Goal: Task Accomplishment & Management: Manage account settings

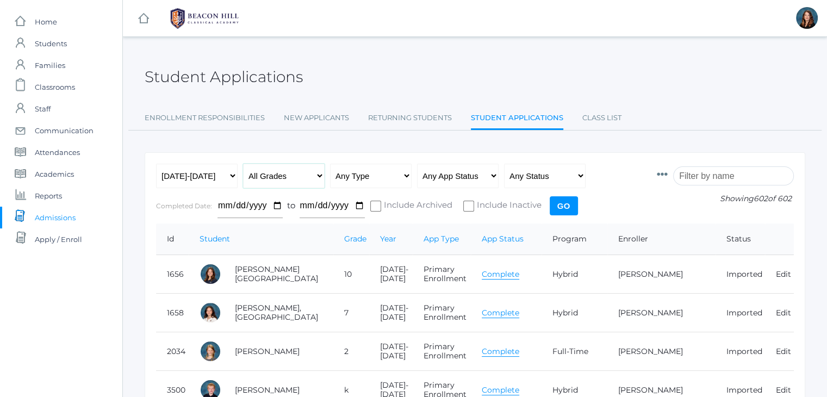
click at [318, 177] on select "All Grades Grammar - Kindergarten - 1st Grade - 2nd Grade - 3rd Grade - 4th Gra…" at bounding box center [284, 176] width 82 height 24
select select "grammar"
click at [243, 164] on select "All Grades Grammar - Kindergarten - 1st Grade - 2nd Grade - 3rd Grade - 4th Gra…" at bounding box center [284, 176] width 82 height 24
click at [525, 175] on select "Any Status Ready to Send Sent Done Ready to Import Imported" at bounding box center [545, 176] width 82 height 24
click at [479, 176] on select "Any App Status Not Started In Progress Complete" at bounding box center [458, 176] width 82 height 24
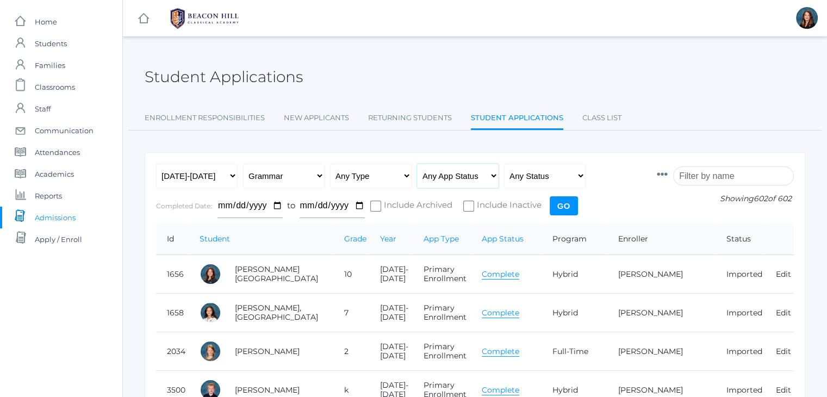
select select "complete"
click at [417, 164] on select "Any App Status Not Started In Progress Complete" at bounding box center [458, 176] width 82 height 24
click at [562, 203] on input "Go" at bounding box center [564, 205] width 28 height 19
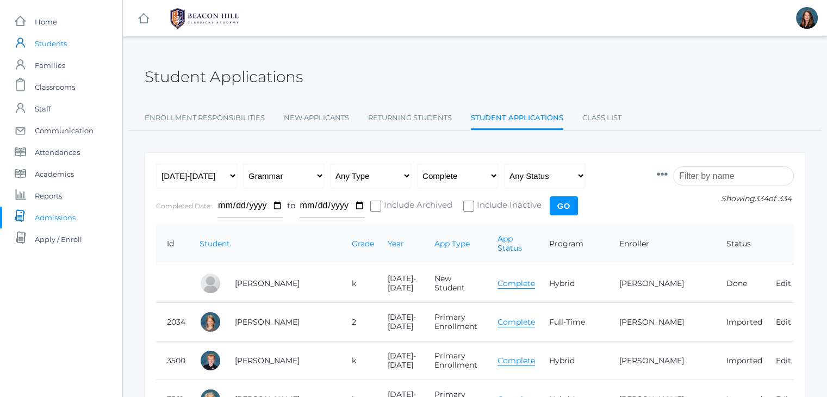
click at [59, 46] on span "Students" at bounding box center [51, 44] width 32 height 22
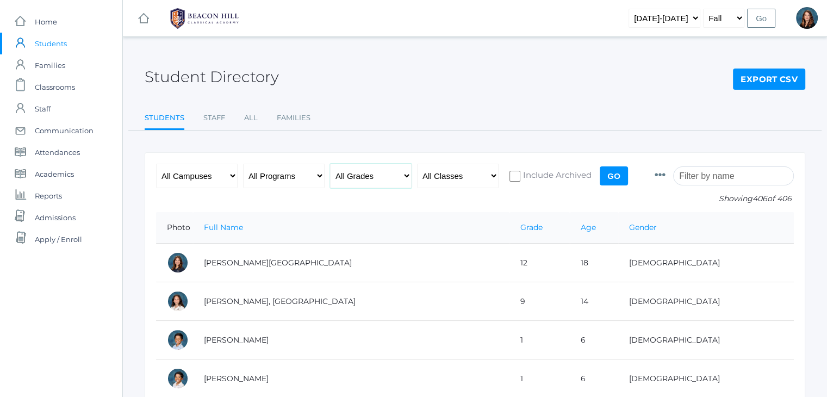
click at [406, 172] on select "All Grades Grammar - Kindergarten - 1st Grade - 2nd Grade - 3rd Grade - 4th Gra…" at bounding box center [371, 176] width 82 height 24
select select "grammar"
click at [330, 164] on select "All Grades Grammar - Kindergarten - 1st Grade - 2nd Grade - 3rd Grade - 4th Gra…" at bounding box center [371, 176] width 82 height 24
click at [619, 177] on input "Go" at bounding box center [614, 175] width 28 height 19
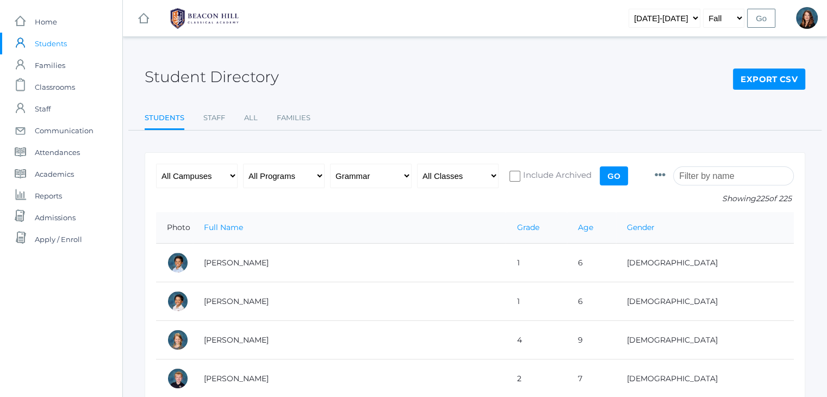
drag, startPoint x: 155, startPoint y: 209, endPoint x: 183, endPoint y: 238, distance: 40.4
drag, startPoint x: 148, startPoint y: 162, endPoint x: 209, endPoint y: 150, distance: 62.2
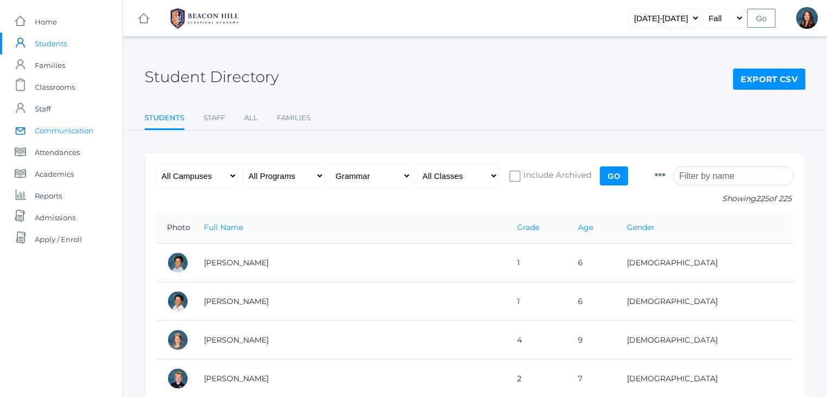
click at [107, 127] on link "icons/mail/message Created with Sketch. Communication" at bounding box center [61, 131] width 122 height 22
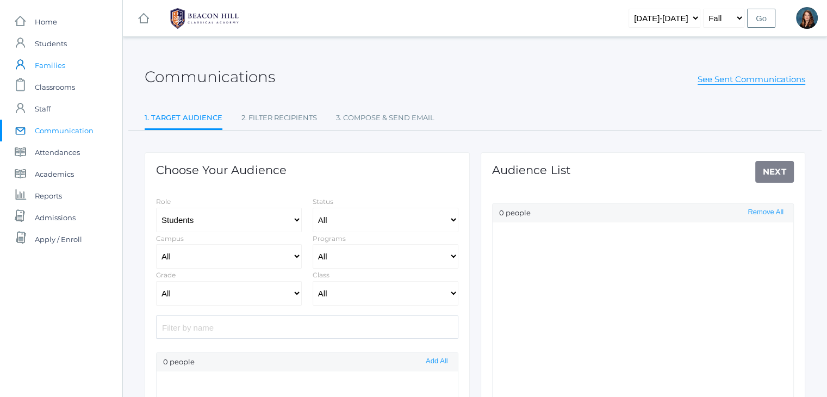
select select "Enrolled"
click at [68, 43] on link "icons/user/plain Created with Sketch. Students" at bounding box center [61, 44] width 122 height 22
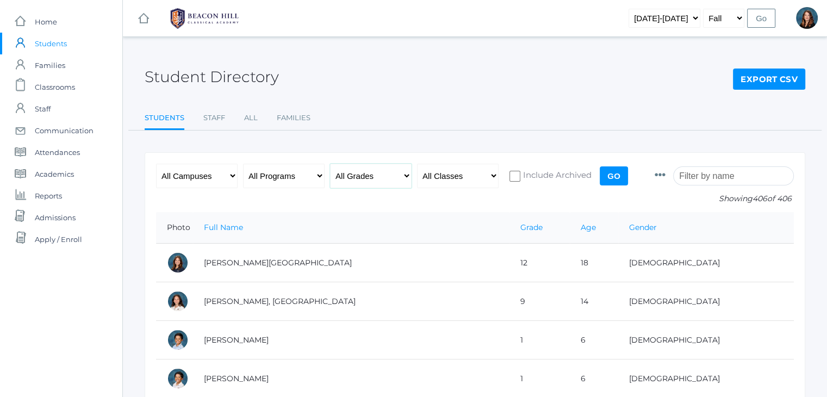
click at [400, 176] on select "All Grades Grammar - Kindergarten - 1st Grade - 2nd Grade - 3rd Grade - 4th Gra…" at bounding box center [371, 176] width 82 height 24
select select "grammar"
click at [330, 164] on select "All Grades Grammar - Kindergarten - 1st Grade - 2nd Grade - 3rd Grade - 4th Gra…" at bounding box center [371, 176] width 82 height 24
click at [619, 171] on input "Go" at bounding box center [614, 175] width 28 height 19
drag, startPoint x: 133, startPoint y: 137, endPoint x: 241, endPoint y: 157, distance: 110.1
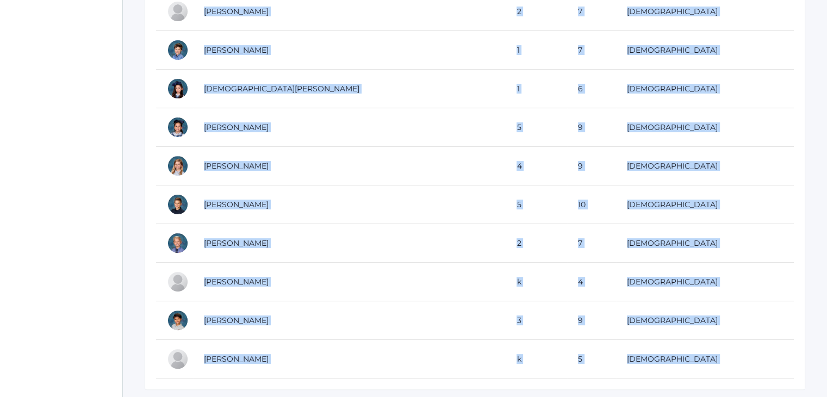
scroll to position [8567, 0]
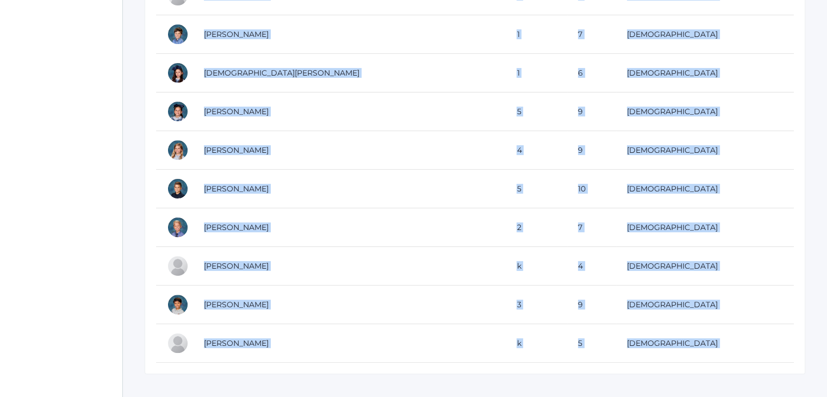
drag, startPoint x: 157, startPoint y: 228, endPoint x: 402, endPoint y: 422, distance: 312.3
copy div "Photo Full Name Grade Age Gender Abrea, Dominic 1 6 Male Abrea, Grayson 1 6 Mal…"
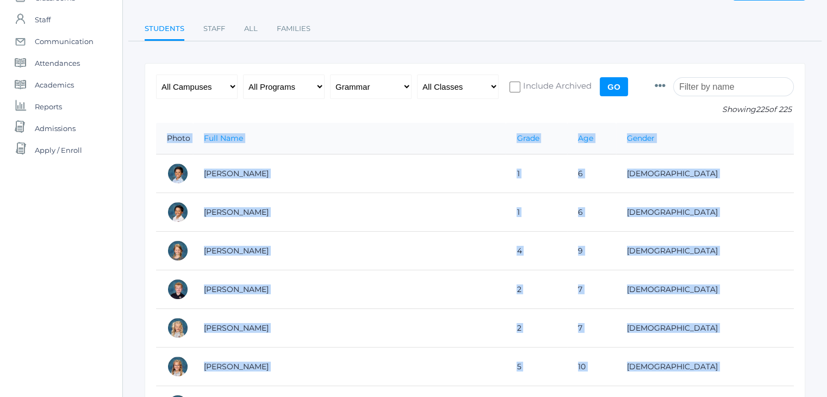
scroll to position [0, 0]
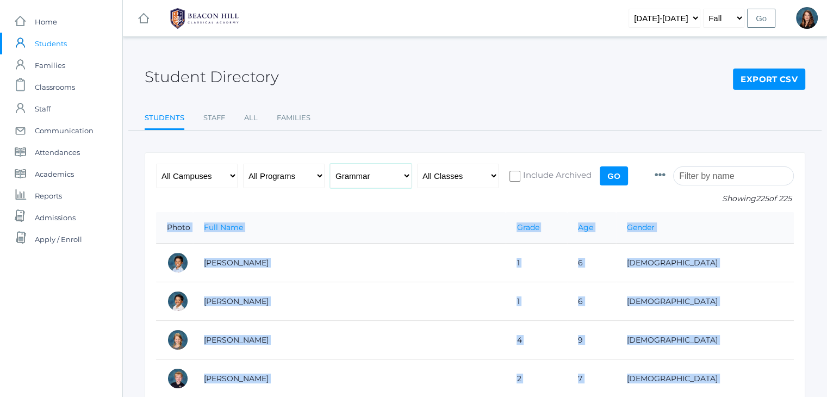
click at [405, 179] on select "All Grades Grammar - Kindergarten - 1st Grade - 2nd Grade - 3rd Grade - 4th Gra…" at bounding box center [371, 176] width 82 height 24
select select "logic"
click at [330, 164] on select "All Grades Grammar - Kindergarten - 1st Grade - 2nd Grade - 3rd Grade - 4th Gra…" at bounding box center [371, 176] width 82 height 24
click at [613, 182] on input "Go" at bounding box center [614, 175] width 28 height 19
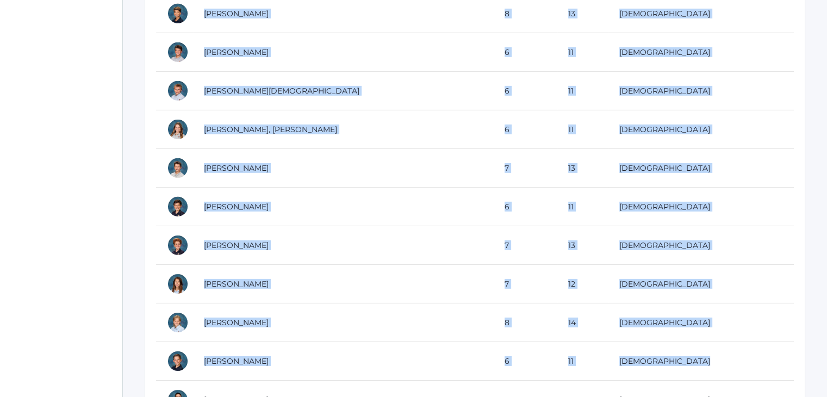
scroll to position [3639, 0]
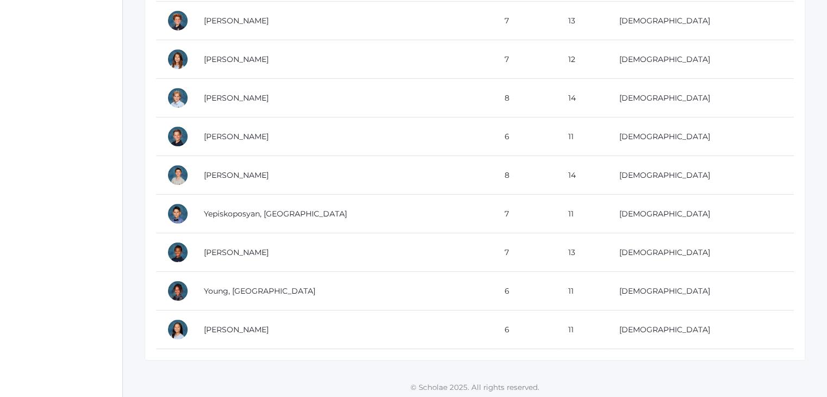
drag, startPoint x: 157, startPoint y: 216, endPoint x: 746, endPoint y: 338, distance: 601.4
copy table
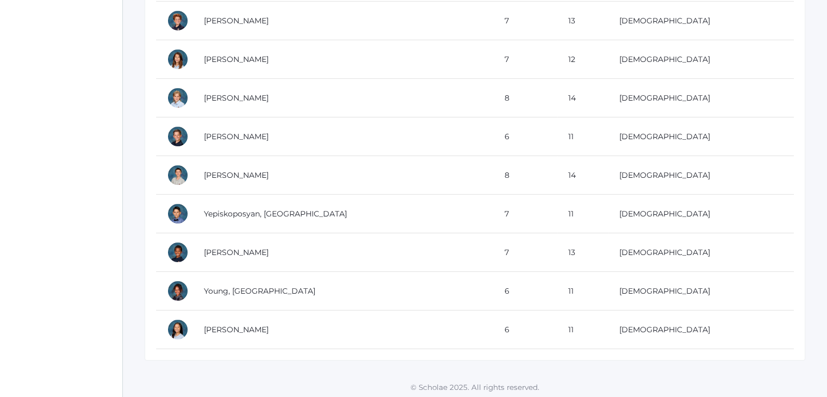
copy table
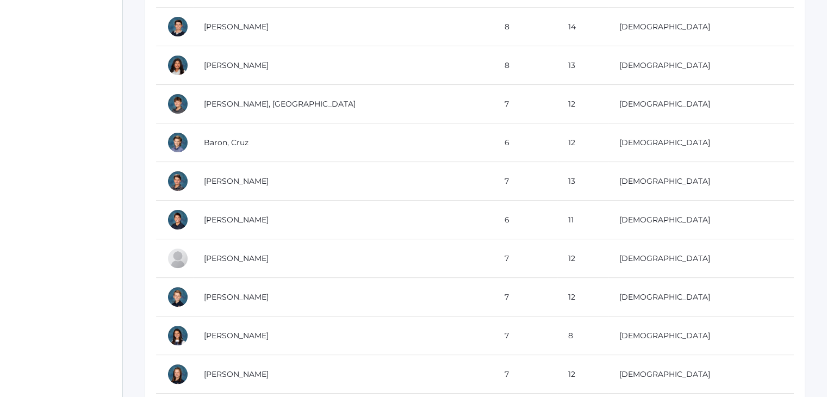
scroll to position [0, 0]
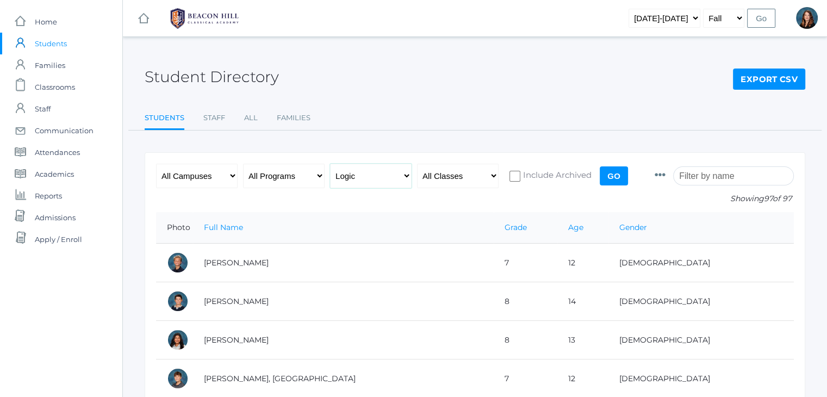
click at [407, 177] on select "All Grades Grammar - Kindergarten - 1st Grade - 2nd Grade - 3rd Grade - 4th Gra…" at bounding box center [371, 176] width 82 height 24
select select "rhetoric"
click at [330, 164] on select "All Grades Grammar - Kindergarten - 1st Grade - 2nd Grade - 3rd Grade - 4th Gra…" at bounding box center [371, 176] width 82 height 24
click at [612, 176] on input "Go" at bounding box center [614, 175] width 28 height 19
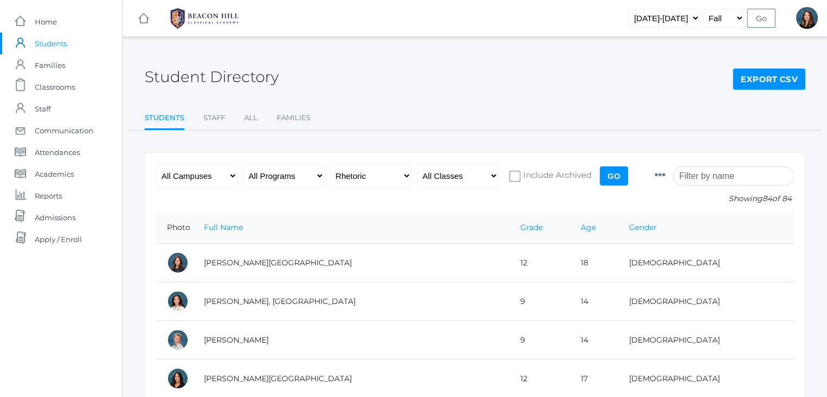
click at [157, 200] on div "All Campuses [GEOGRAPHIC_DATA] All Programs Full-Time Collaborative 4-Day Affil…" at bounding box center [393, 188] width 475 height 48
drag, startPoint x: 154, startPoint y: 205, endPoint x: 225, endPoint y: 212, distance: 70.4
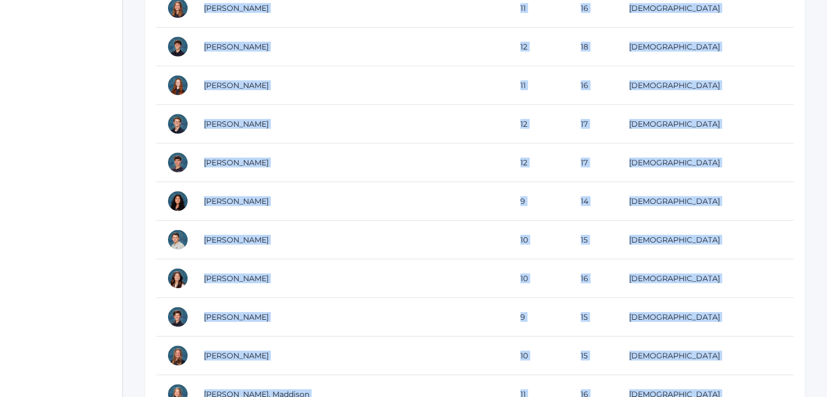
scroll to position [3138, 0]
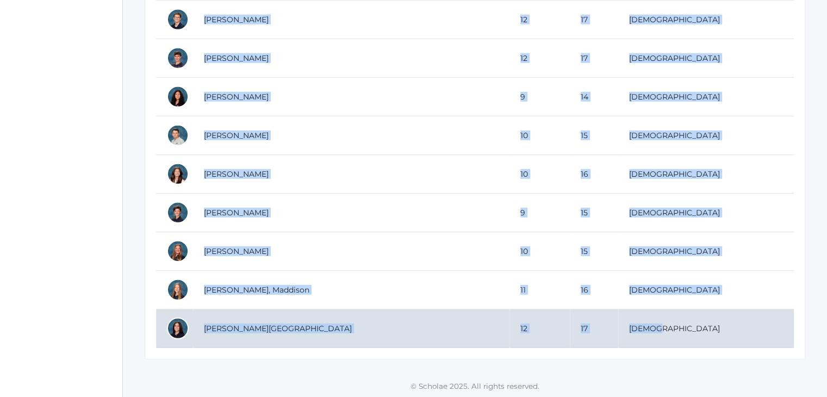
drag, startPoint x: 166, startPoint y: 226, endPoint x: 733, endPoint y: 322, distance: 575.2
copy table "Photo Full Name Grade Age Gender Abdulla, Charlotte 12 18 Female Abdulla, Phoen…"
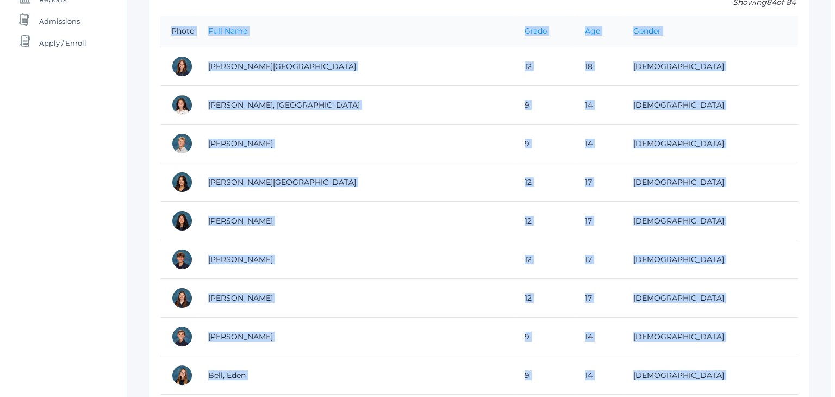
scroll to position [0, 0]
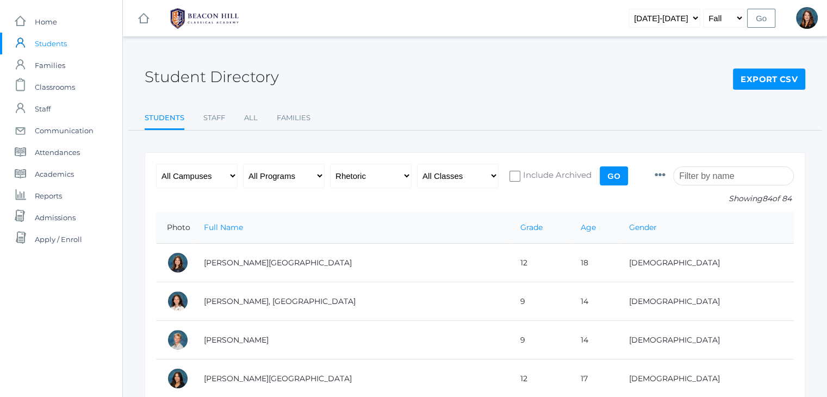
click at [375, 61] on div "Student Directory Export CSV" at bounding box center [475, 71] width 661 height 40
click at [41, 216] on span "Admissions" at bounding box center [55, 218] width 41 height 22
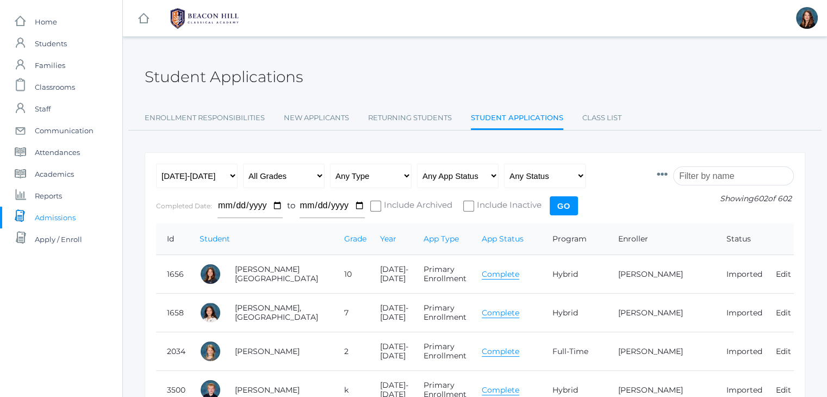
click at [720, 172] on input "search" at bounding box center [733, 175] width 121 height 19
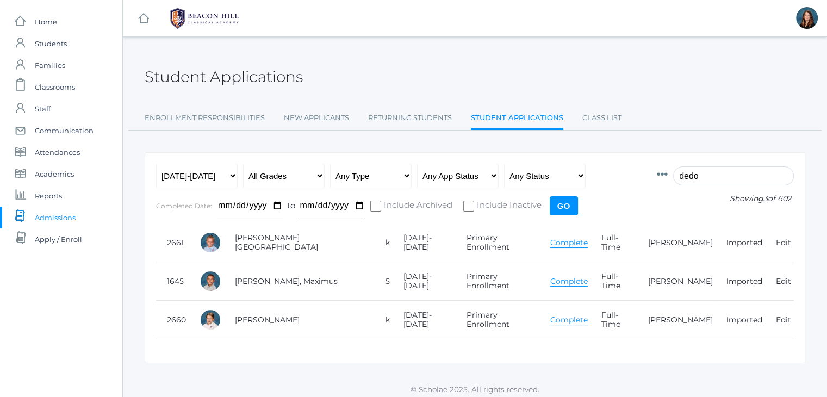
type input "dedo"
click at [63, 45] on span "Students" at bounding box center [51, 44] width 32 height 22
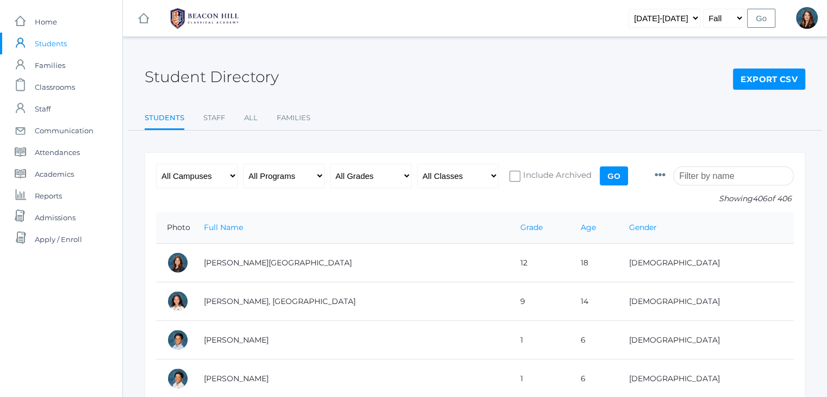
click at [717, 173] on input "search" at bounding box center [733, 175] width 121 height 19
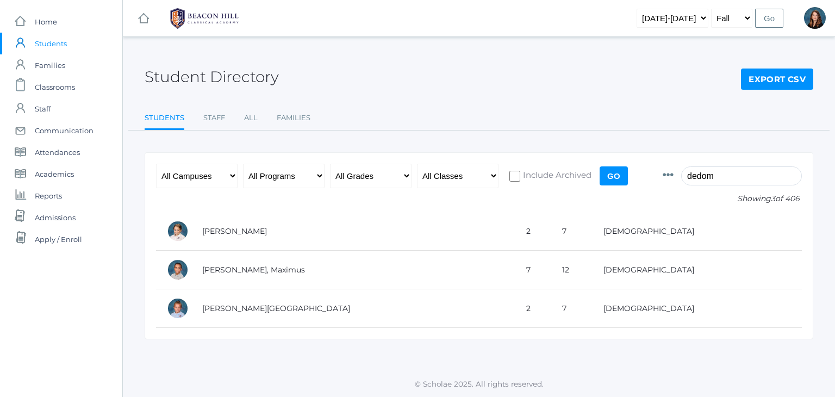
type input "dedom"
click at [674, 175] on icon at bounding box center [668, 175] width 11 height 11
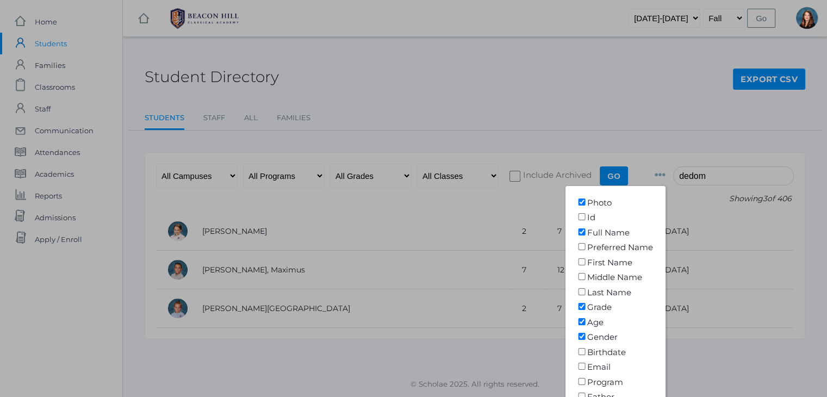
click at [676, 175] on div at bounding box center [413, 198] width 827 height 397
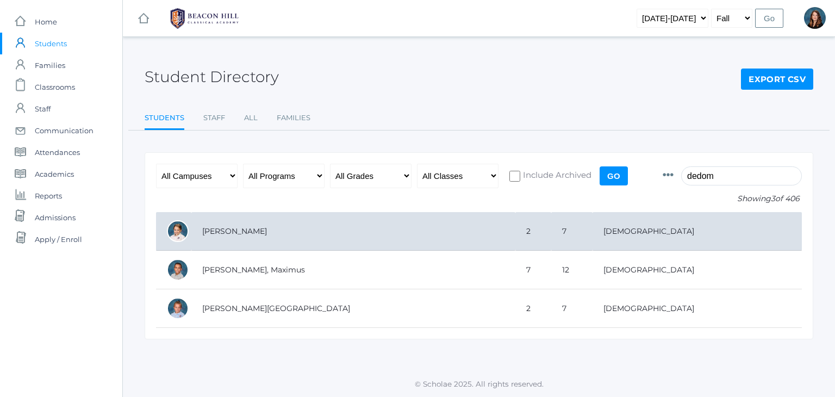
click at [246, 231] on td "deDomenico, Audriana" at bounding box center [353, 231] width 324 height 39
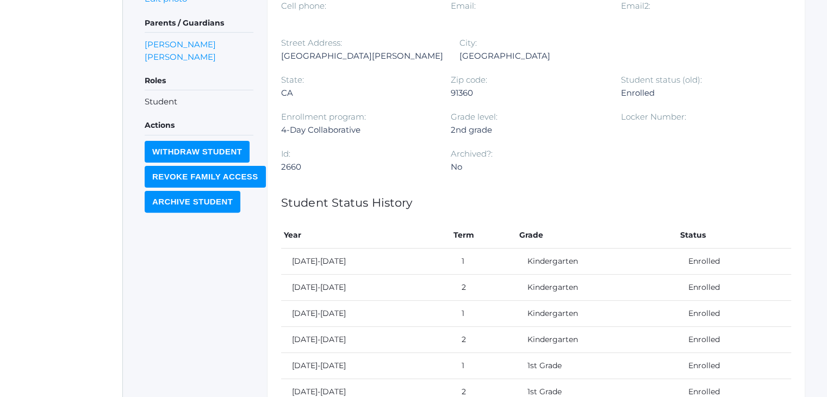
scroll to position [450, 0]
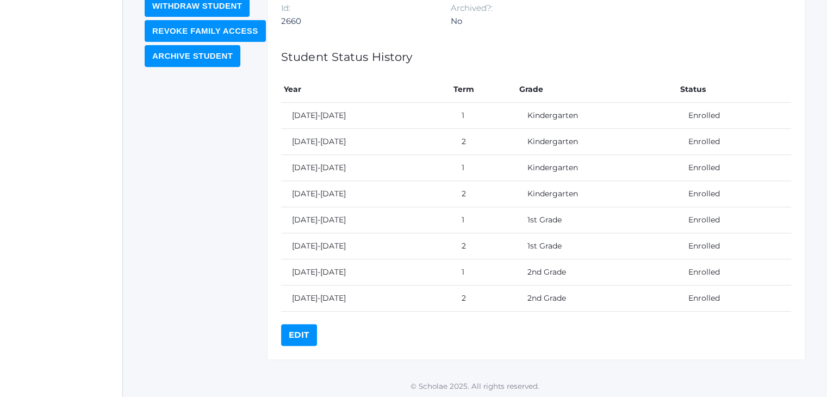
click at [298, 329] on link "Edit" at bounding box center [299, 335] width 36 height 22
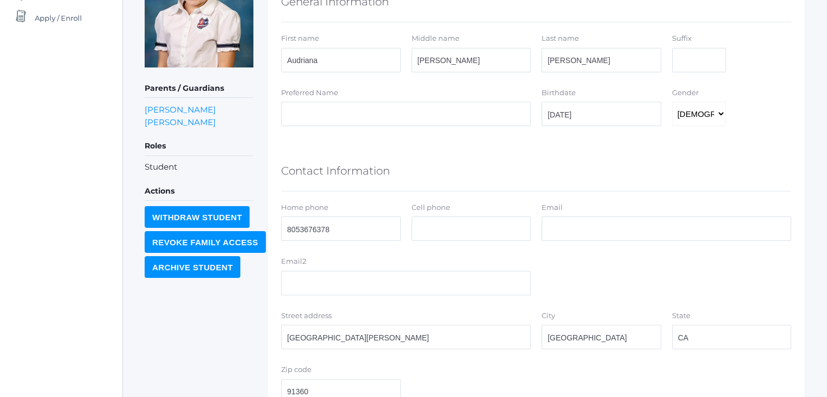
scroll to position [411, 0]
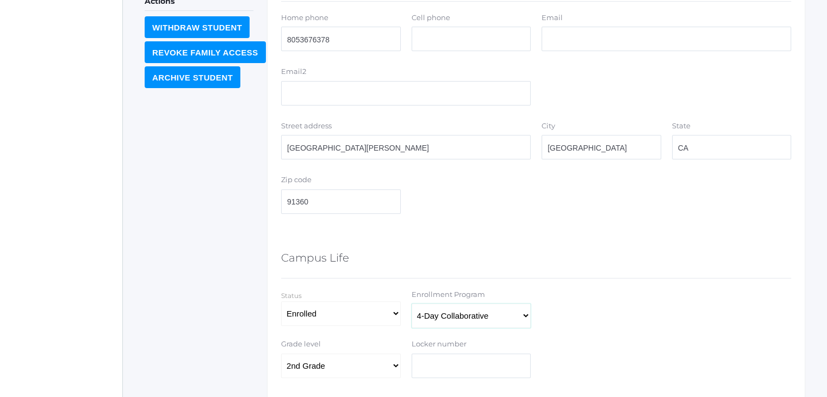
click at [433, 323] on select "Select Program Full-Time 4-Day Collaborative Collaborative" at bounding box center [472, 315] width 120 height 24
select select "1"
click at [412, 303] on select "Select Program Full-Time 4-Day Collaborative Collaborative" at bounding box center [472, 315] width 120 height 24
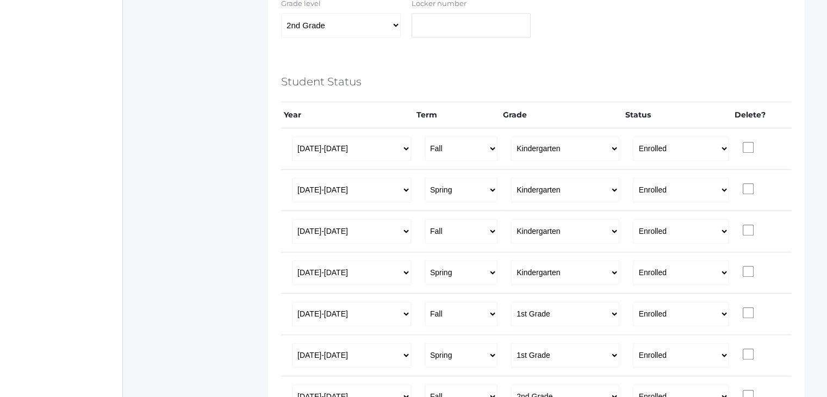
scroll to position [907, 0]
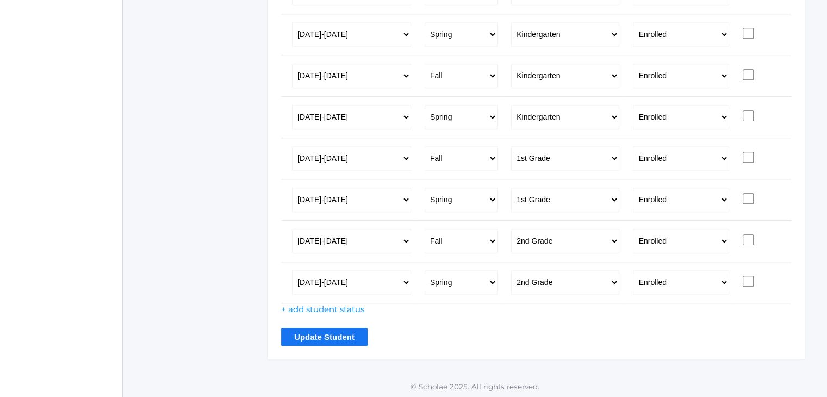
click at [326, 338] on input "Update Student" at bounding box center [324, 337] width 86 height 18
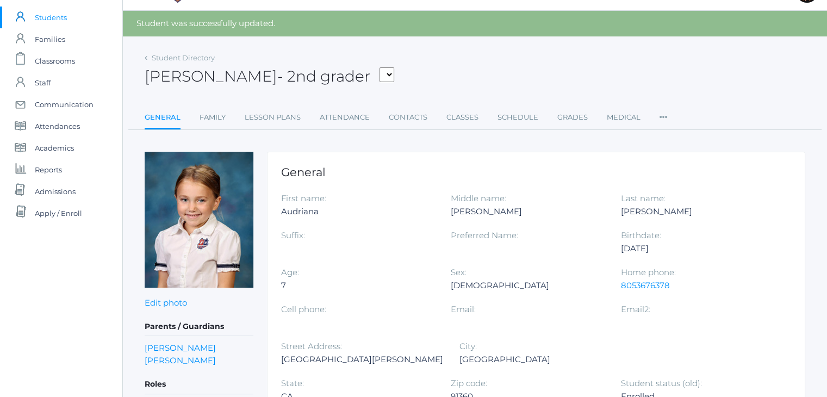
scroll to position [28, 0]
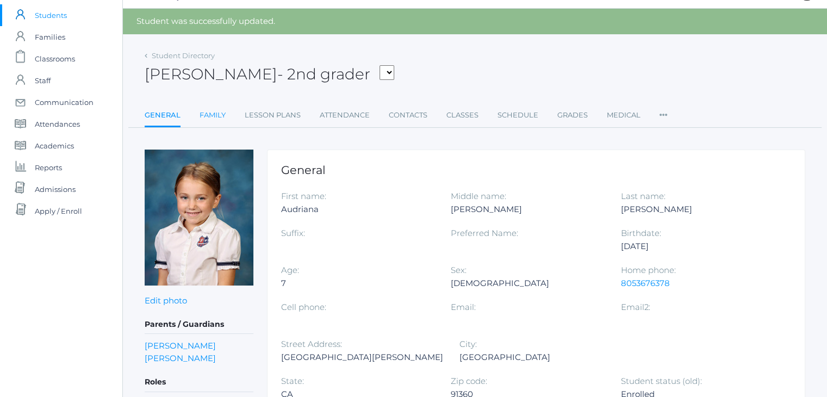
click at [215, 114] on link "Family" at bounding box center [213, 115] width 26 height 22
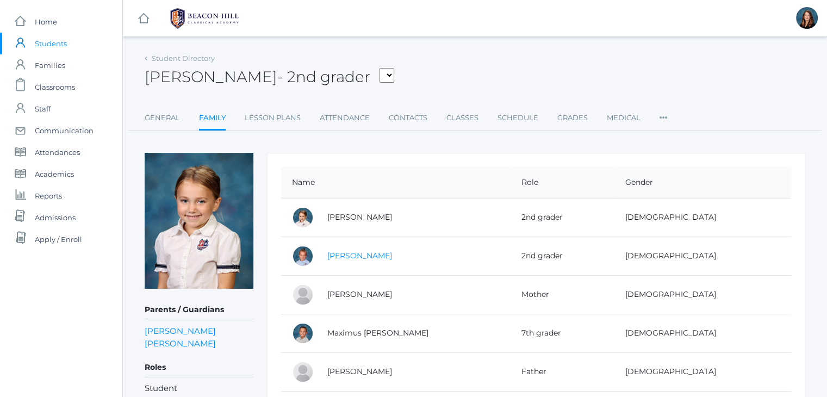
click at [382, 253] on link "[PERSON_NAME]" at bounding box center [359, 256] width 65 height 10
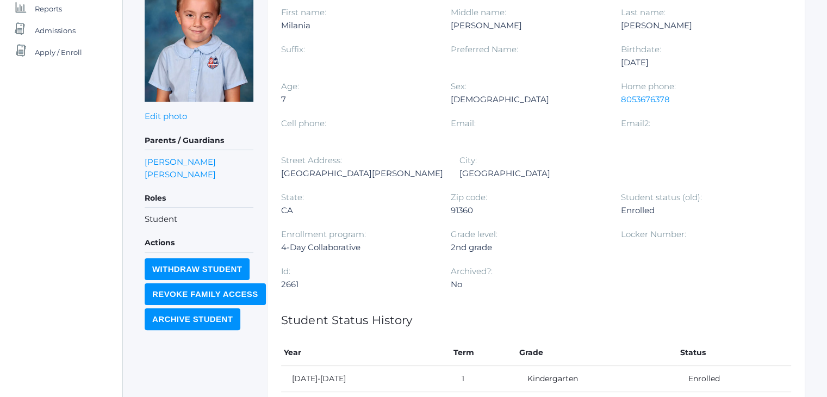
scroll to position [450, 0]
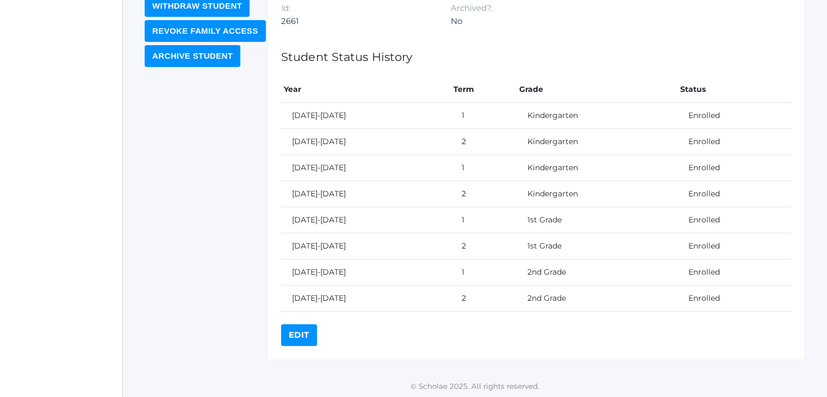
click at [295, 339] on link "Edit" at bounding box center [299, 335] width 36 height 22
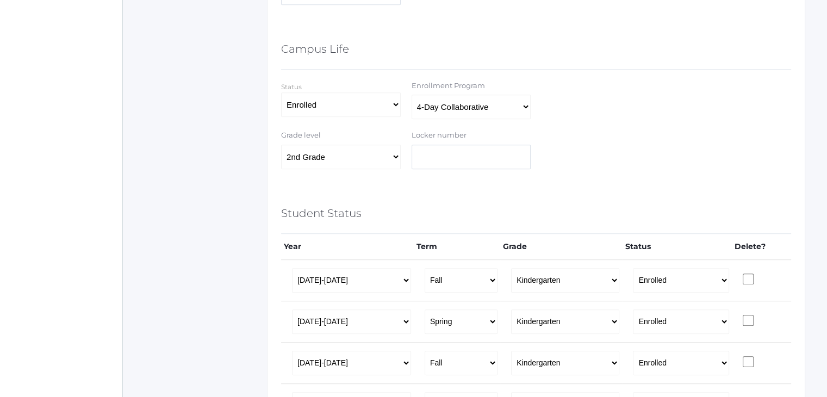
scroll to position [633, 0]
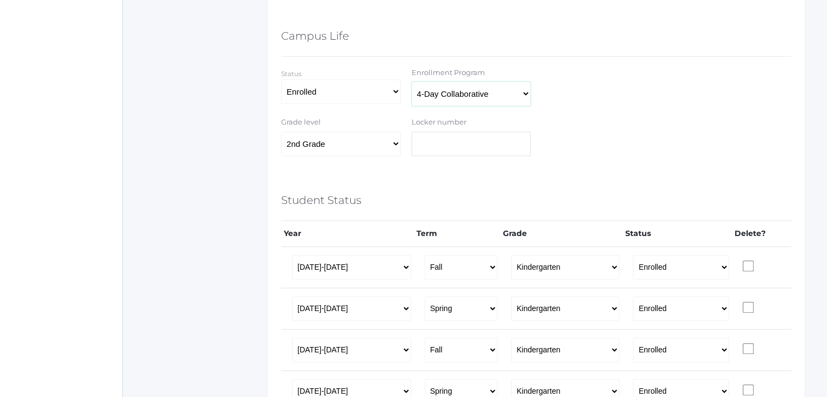
click at [470, 97] on select "Select Program Full-Time 4-Day Collaborative Collaborative" at bounding box center [472, 94] width 120 height 24
select select "1"
click at [412, 82] on select "Select Program Full-Time 4-Day Collaborative Collaborative" at bounding box center [472, 94] width 120 height 24
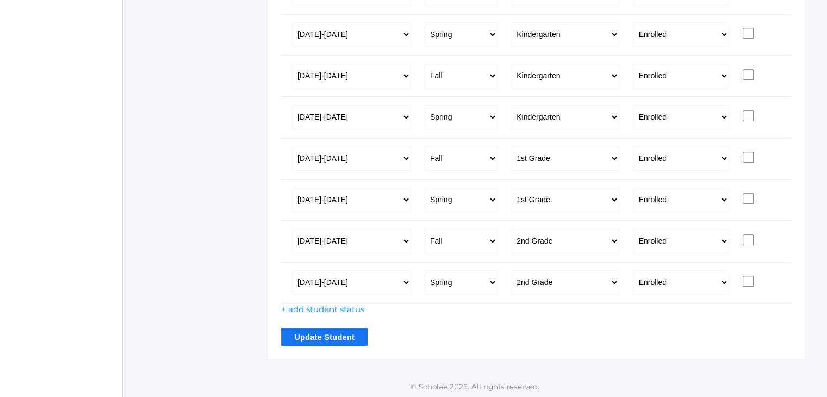
click at [311, 340] on input "Update Student" at bounding box center [324, 337] width 86 height 18
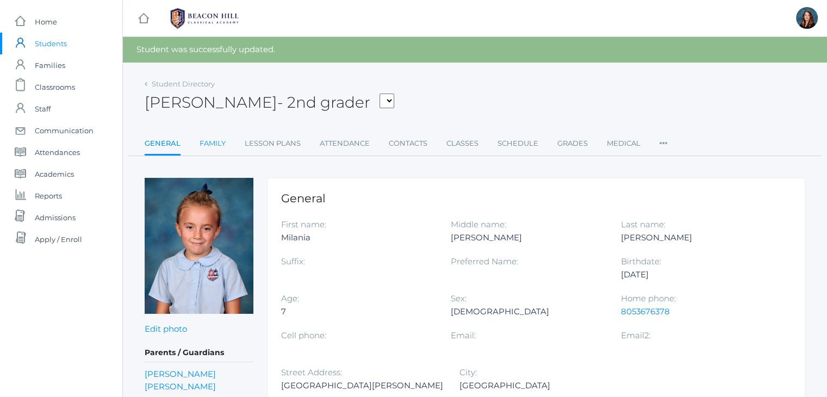
click at [209, 141] on link "Family" at bounding box center [213, 144] width 26 height 22
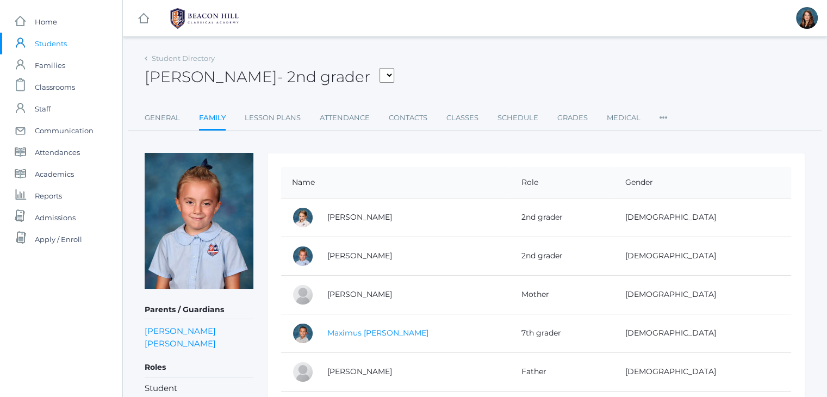
click at [389, 334] on link "Maximus deDomenico" at bounding box center [377, 333] width 101 height 10
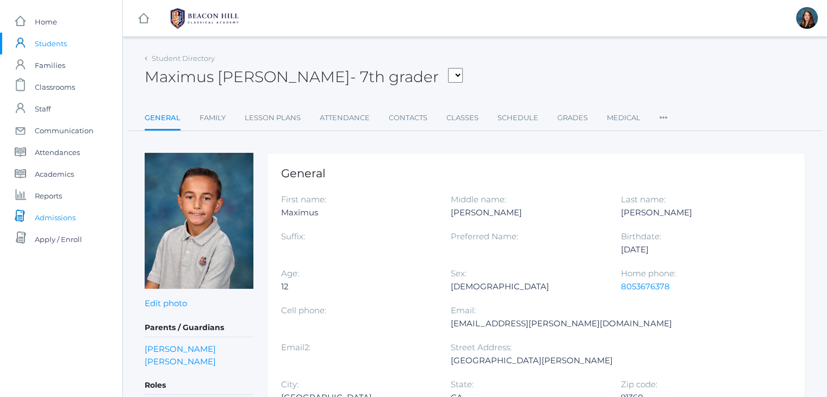
click at [71, 217] on span "Admissions" at bounding box center [55, 218] width 41 height 22
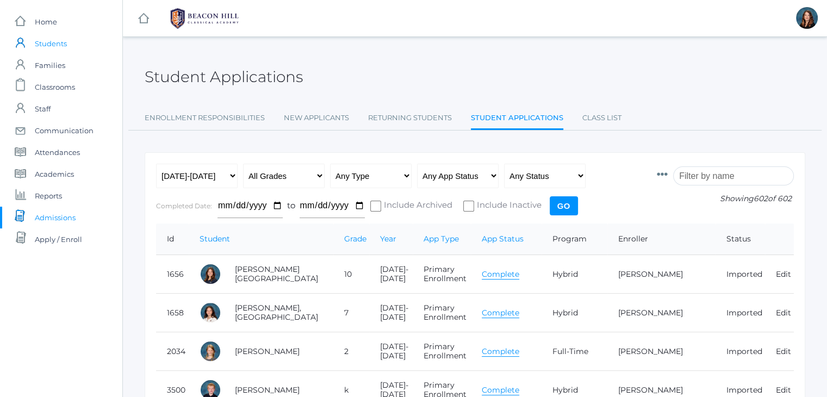
click at [58, 43] on span "Students" at bounding box center [51, 44] width 32 height 22
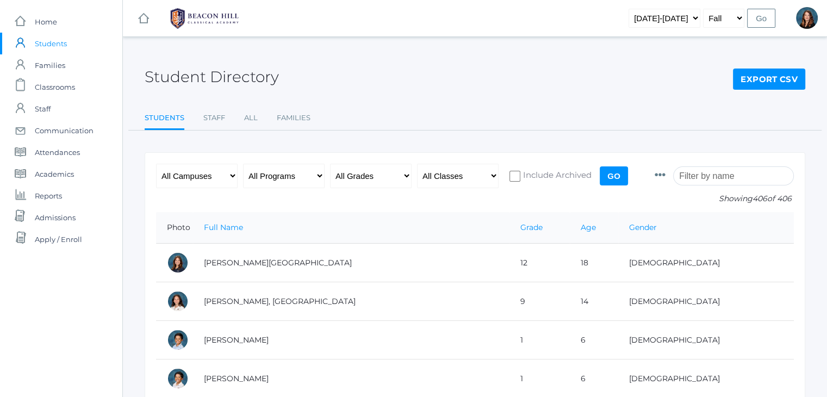
click at [666, 175] on icon at bounding box center [660, 175] width 11 height 11
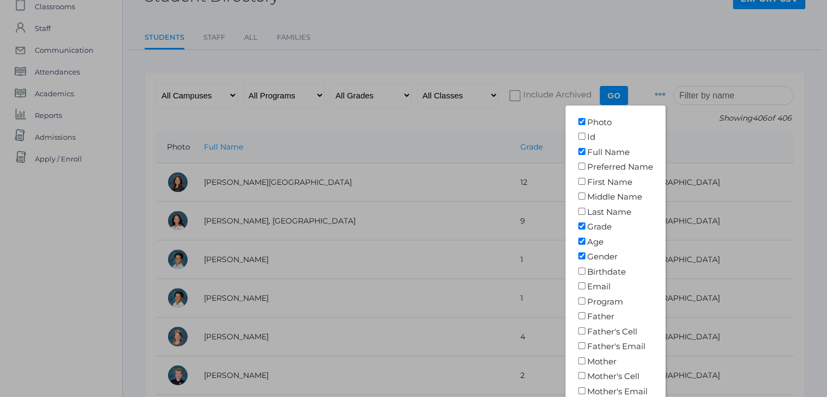
scroll to position [83, 0]
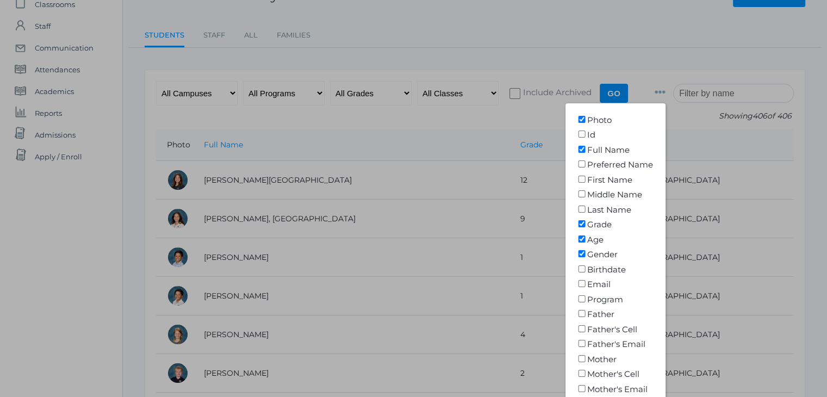
click at [587, 295] on input"] "Program" at bounding box center [581, 298] width 11 height 7
checkbox input"] "true"
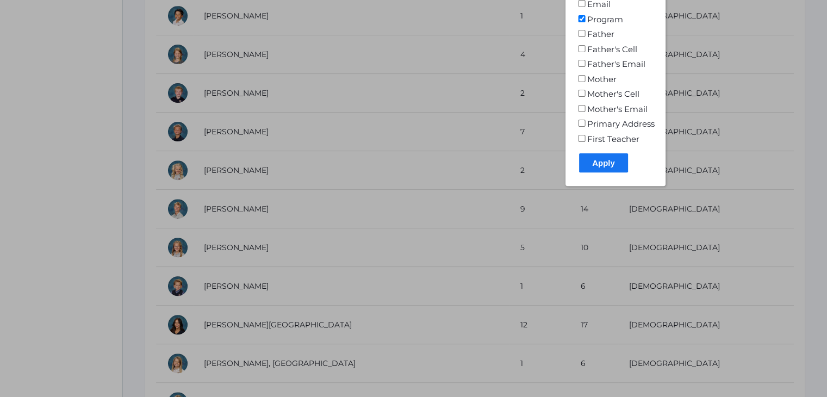
scroll to position [397, 0]
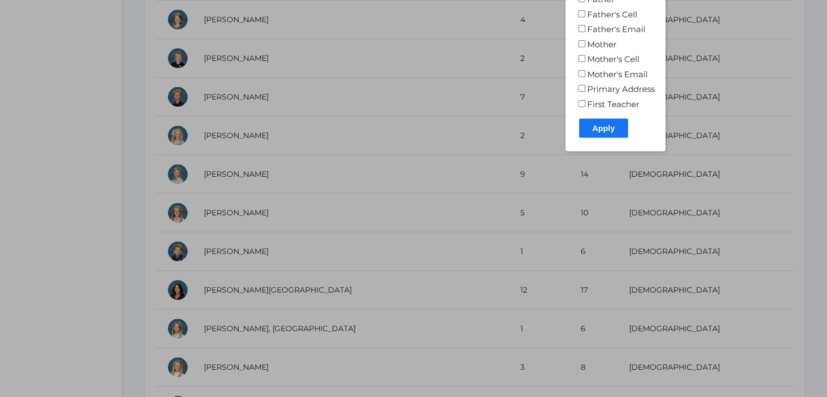
click at [607, 126] on input "Apply" at bounding box center [603, 128] width 49 height 19
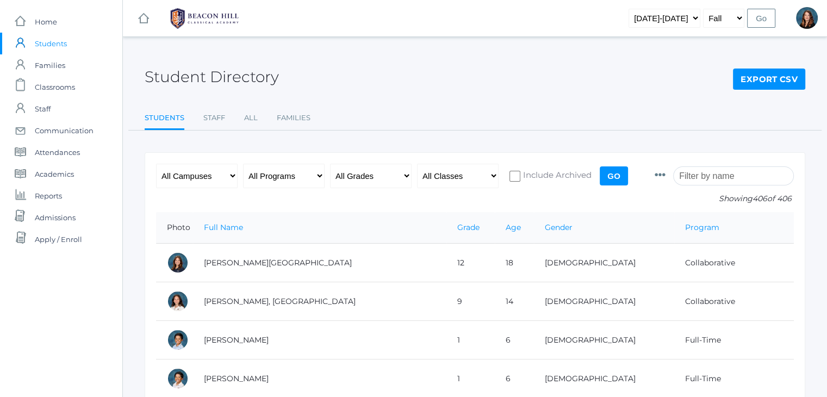
click at [705, 171] on input "search" at bounding box center [733, 175] width 121 height 19
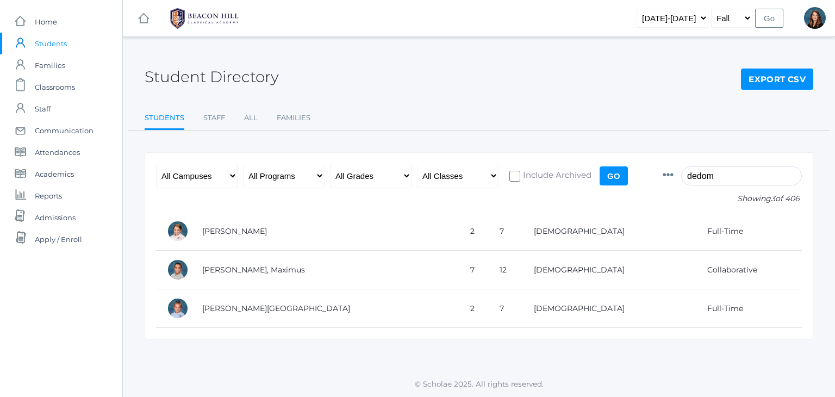
type input "dedom"
click at [66, 220] on span "Admissions" at bounding box center [55, 218] width 41 height 22
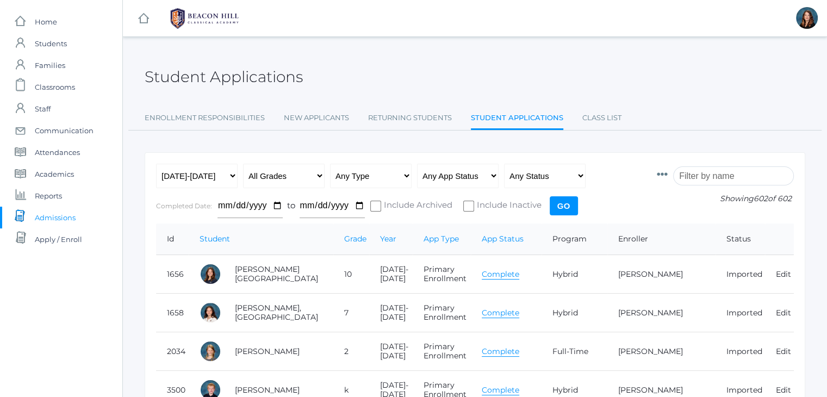
click at [702, 172] on input "search" at bounding box center [733, 175] width 121 height 19
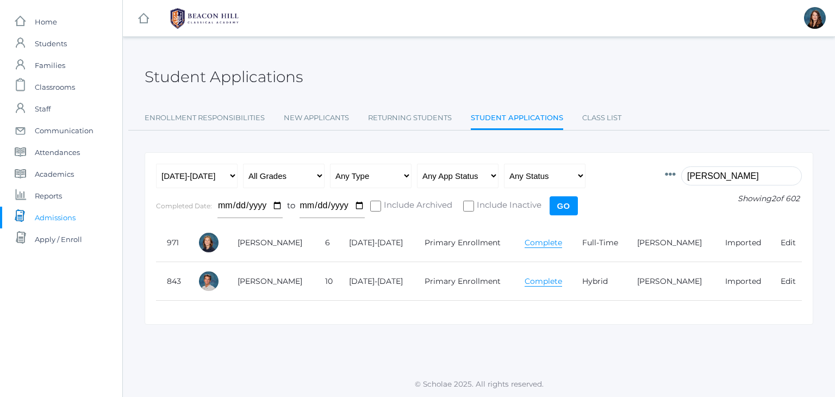
type input "[PERSON_NAME]"
click at [529, 241] on link "Complete" at bounding box center [544, 243] width 38 height 10
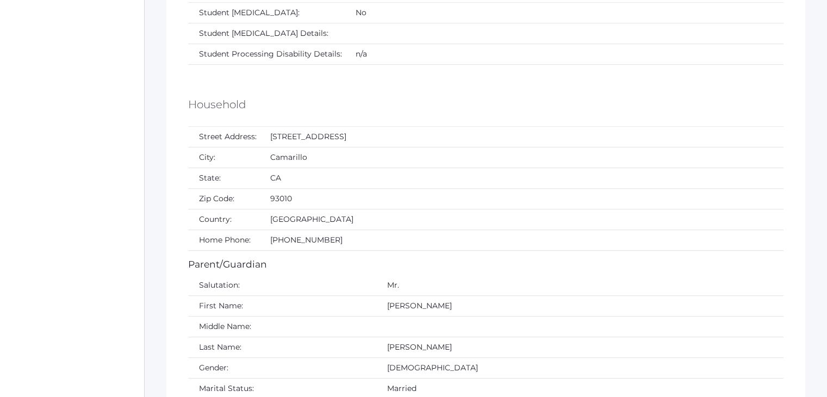
scroll to position [832, 0]
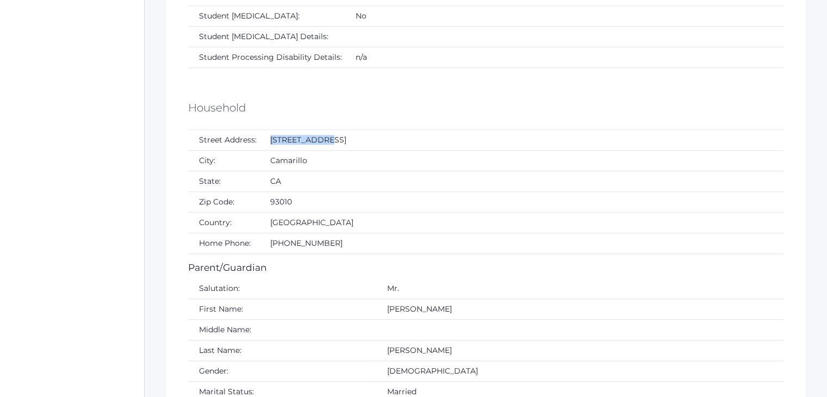
drag, startPoint x: 328, startPoint y: 136, endPoint x: 270, endPoint y: 135, distance: 58.7
click at [270, 135] on td "[STREET_ADDRESS]" at bounding box center [521, 140] width 524 height 21
copy td "[STREET_ADDRESS]"
